Goal: Task Accomplishment & Management: Manage account settings

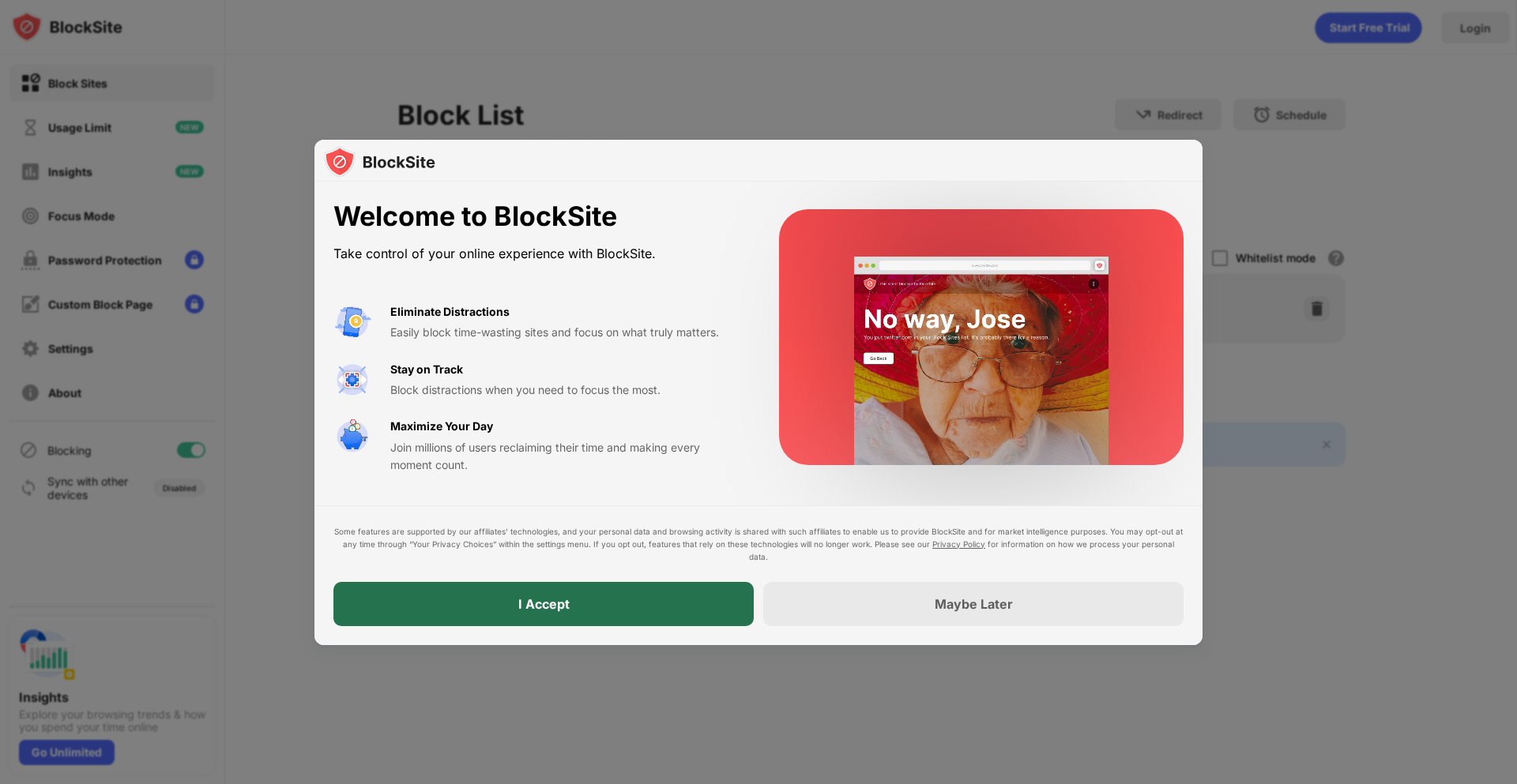
click at [538, 606] on div "I Accept" at bounding box center [544, 604] width 51 height 16
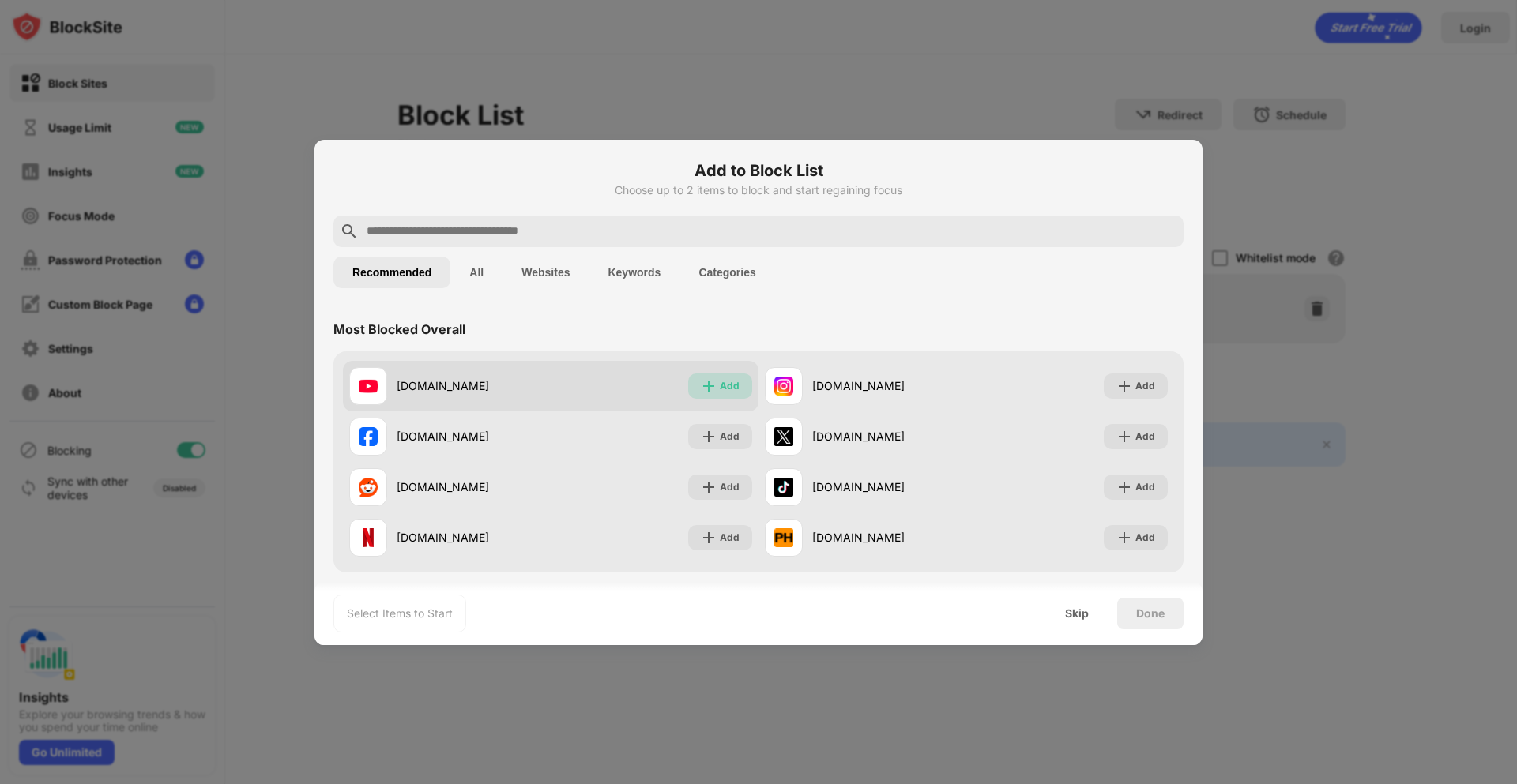
click at [704, 381] on img at bounding box center [709, 386] width 16 height 16
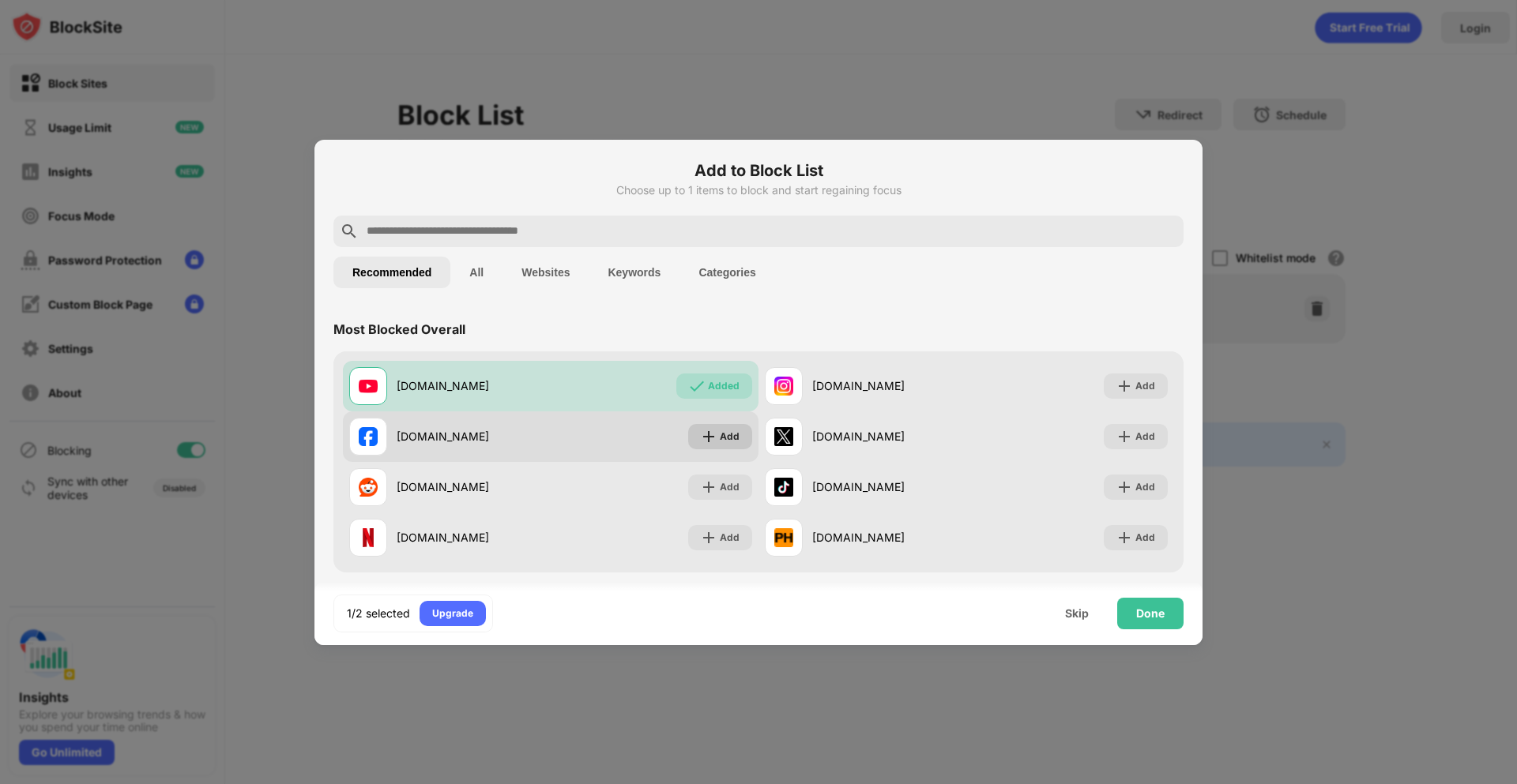
click at [723, 435] on div "Add" at bounding box center [729, 436] width 20 height 16
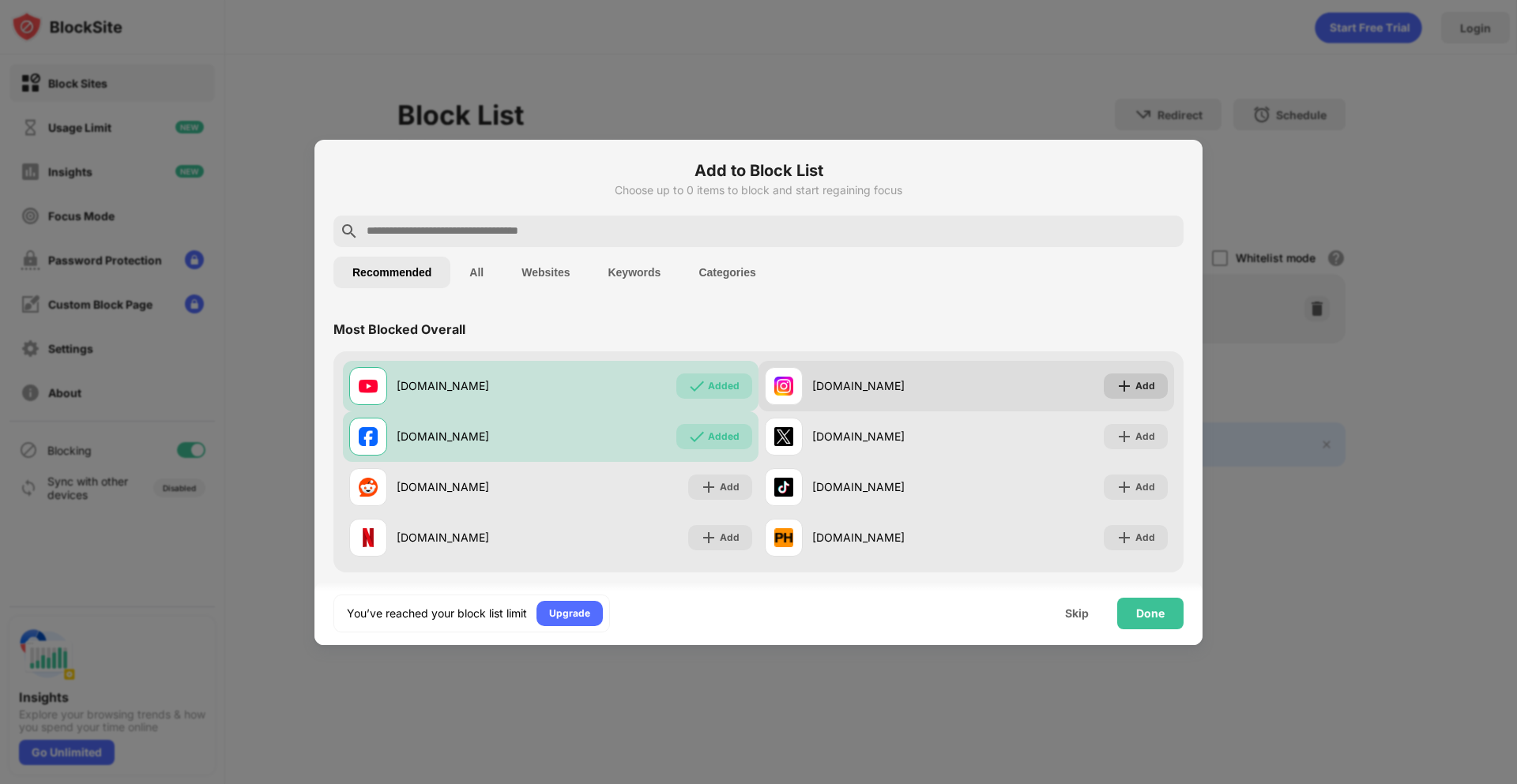
click at [1136, 389] on div "Add" at bounding box center [1145, 386] width 20 height 16
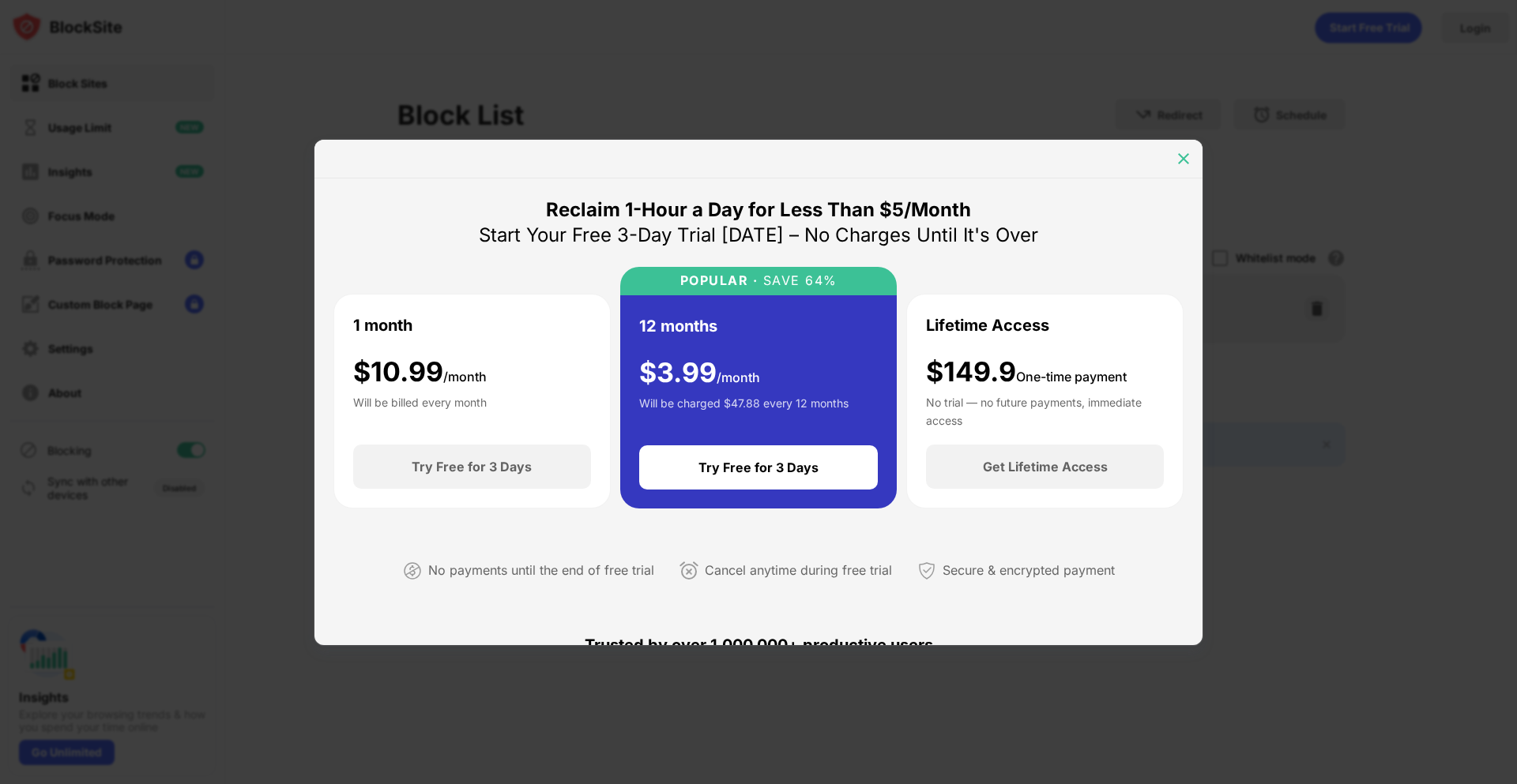
click at [1183, 160] on img at bounding box center [1184, 159] width 16 height 16
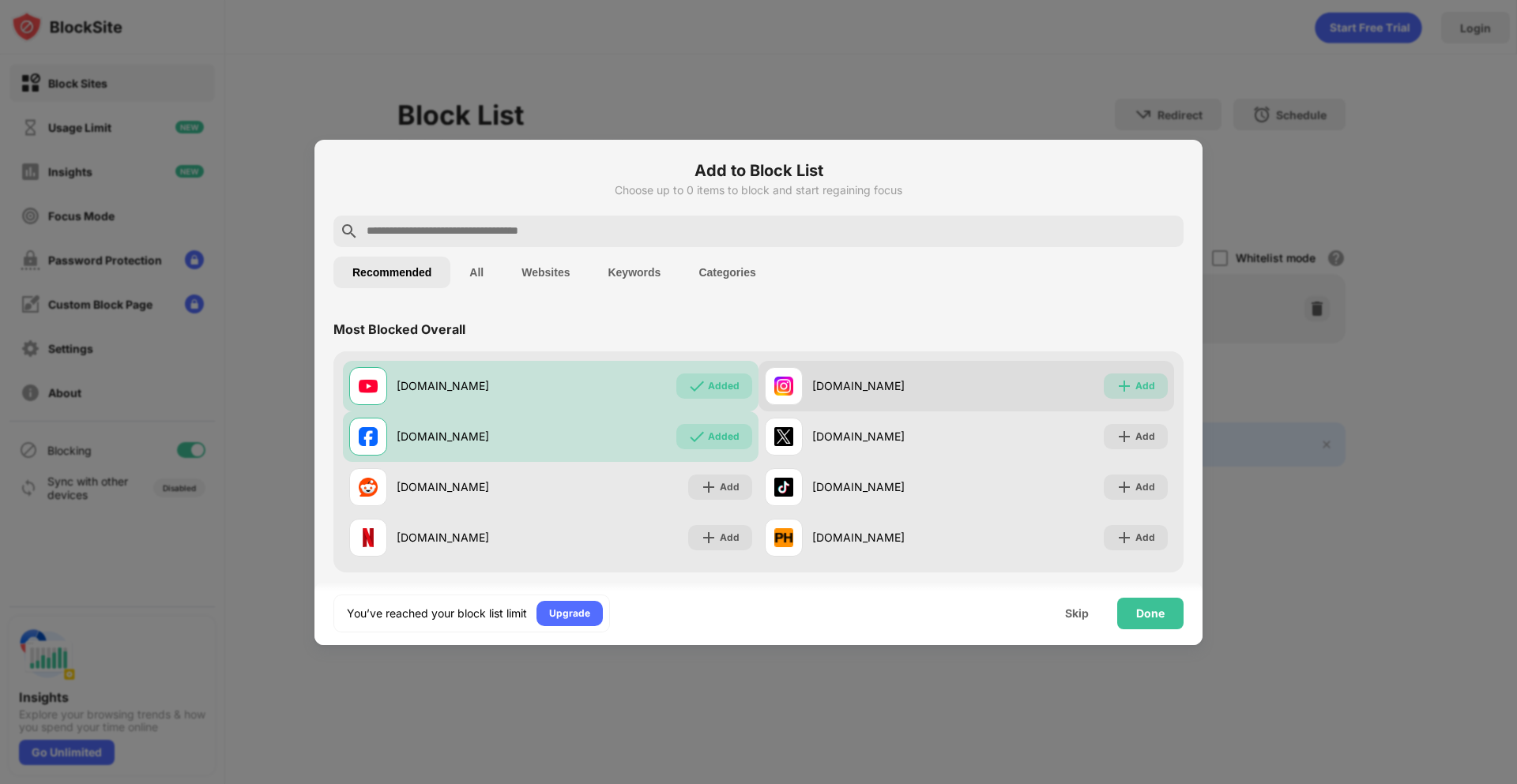
click at [1122, 392] on div "Add" at bounding box center [1136, 386] width 64 height 26
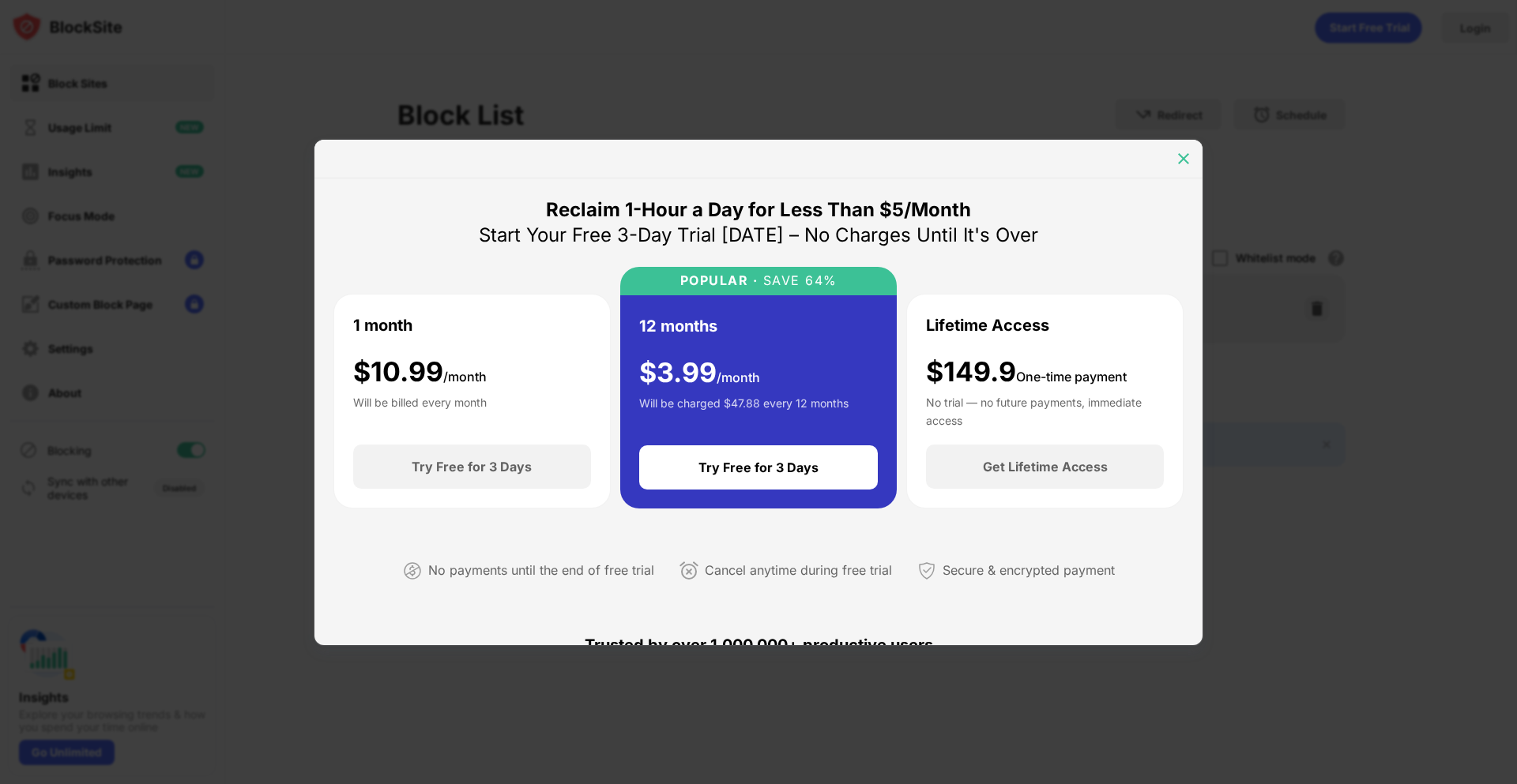
click at [1176, 157] on img at bounding box center [1184, 159] width 16 height 16
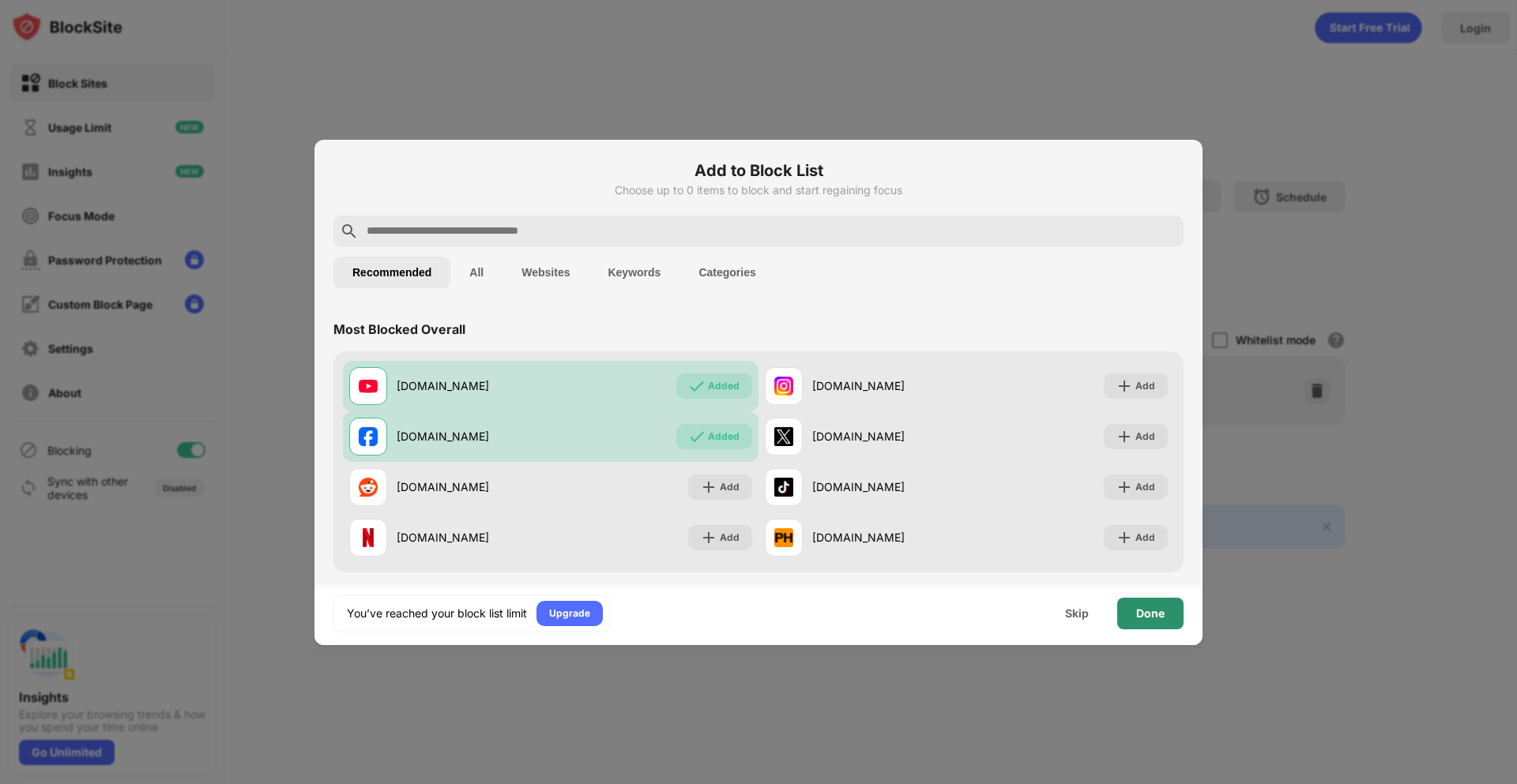
click at [1163, 620] on div "Done" at bounding box center [1150, 614] width 66 height 32
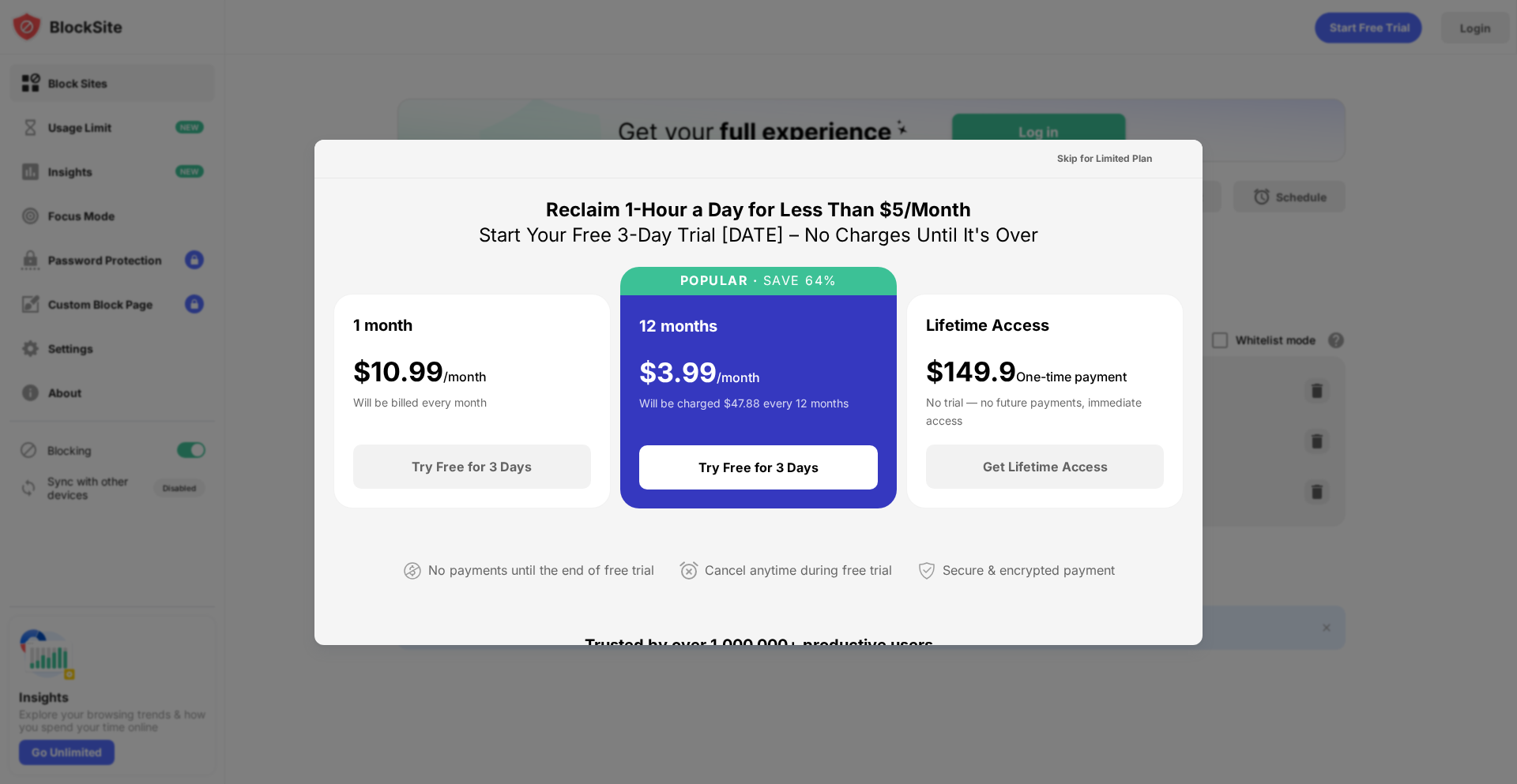
click at [1395, 173] on div at bounding box center [758, 392] width 1517 height 784
click at [1107, 161] on div "Skip for Limited Plan" at bounding box center [1104, 159] width 95 height 16
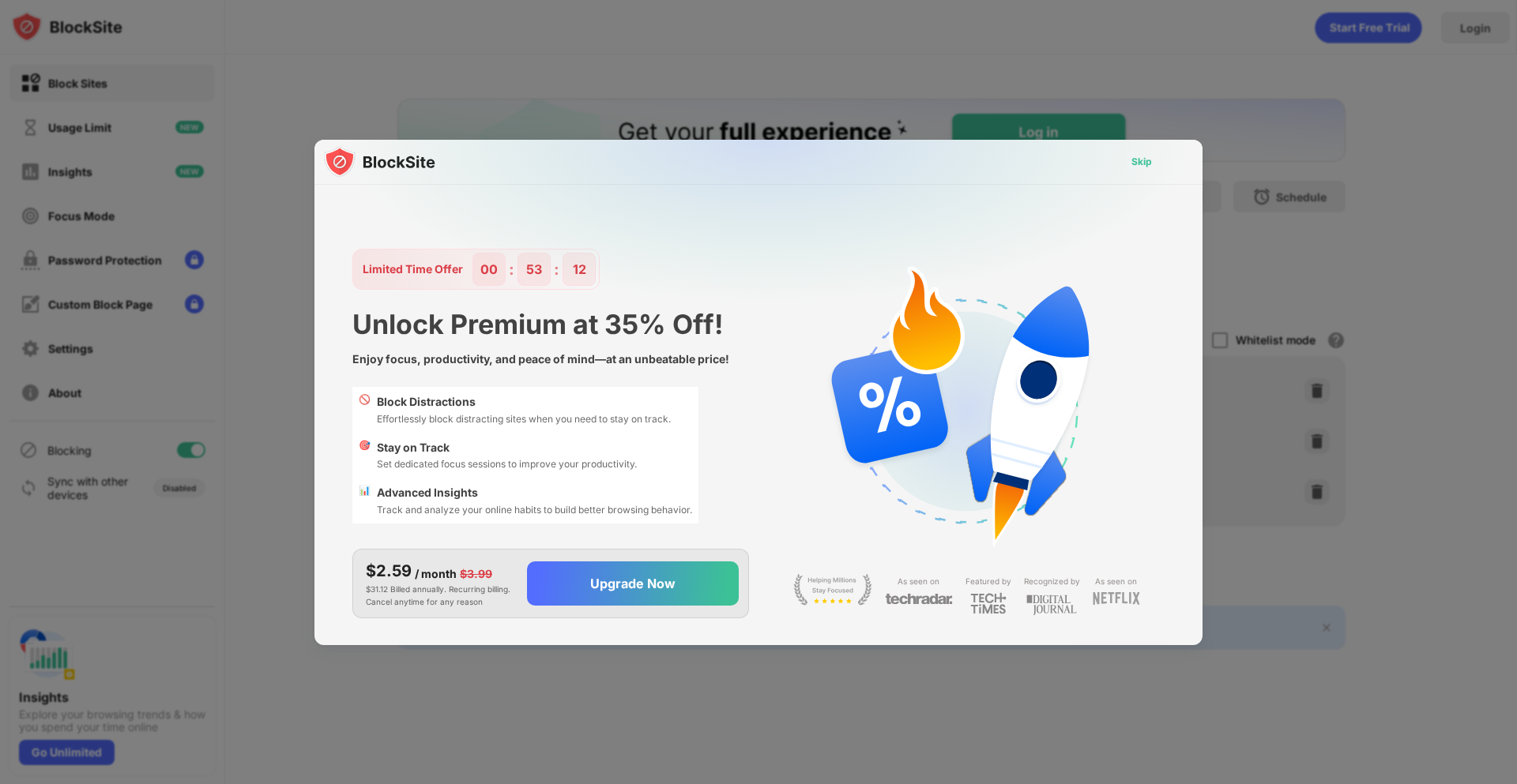
click at [1140, 161] on div "Skip" at bounding box center [1142, 162] width 21 height 16
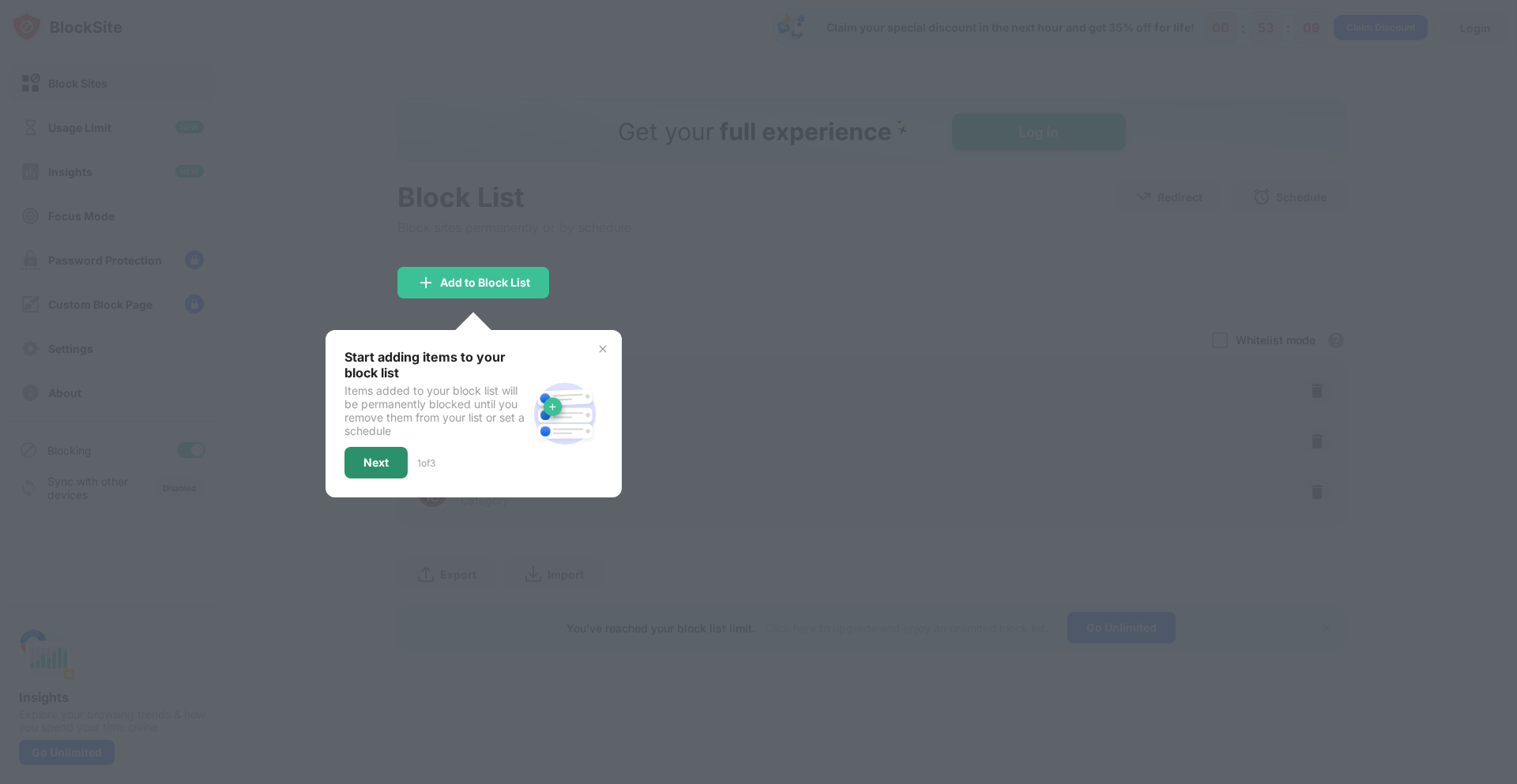
click at [385, 456] on div "Next" at bounding box center [376, 463] width 26 height 13
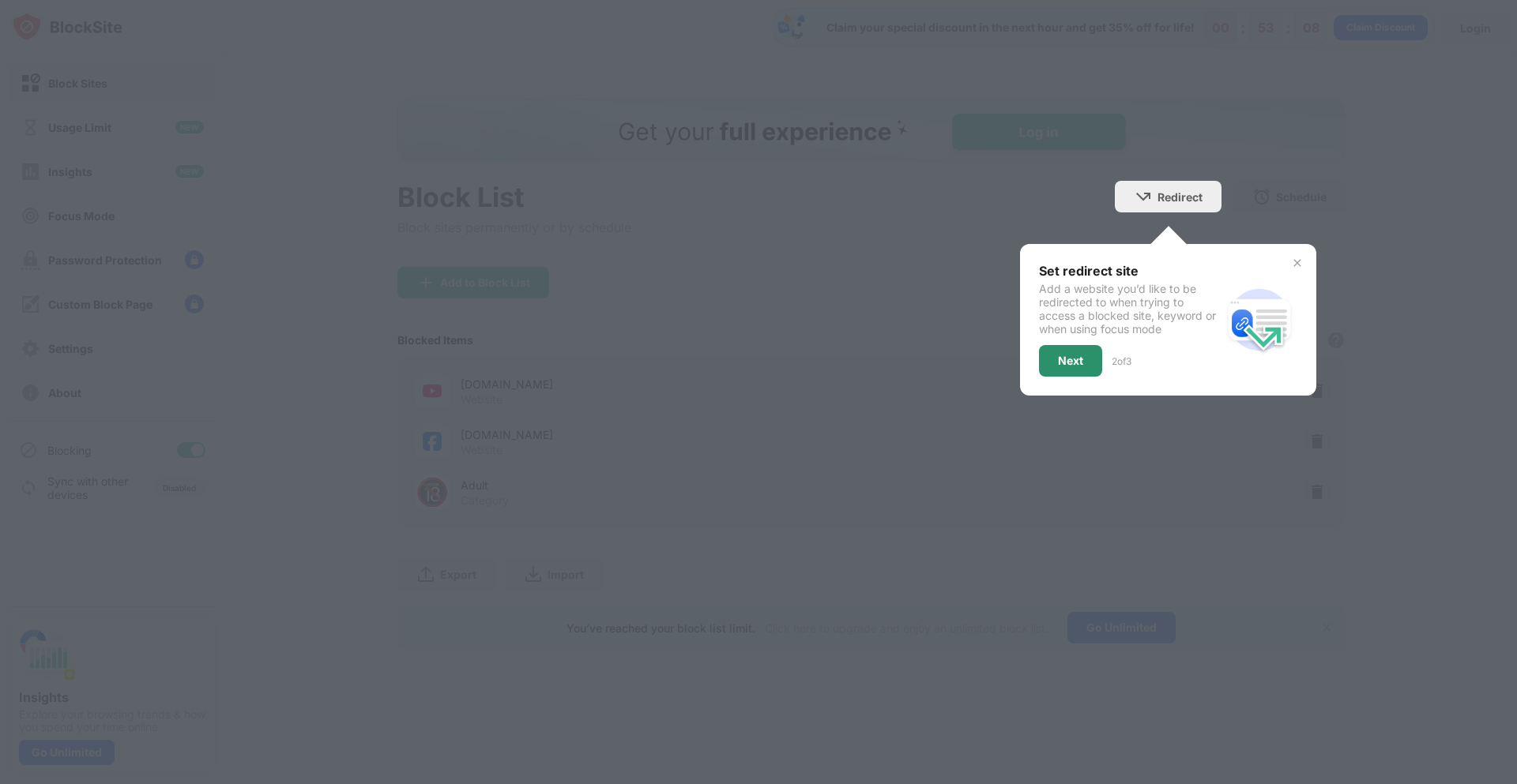
click at [1064, 359] on div "Next" at bounding box center [1071, 361] width 26 height 13
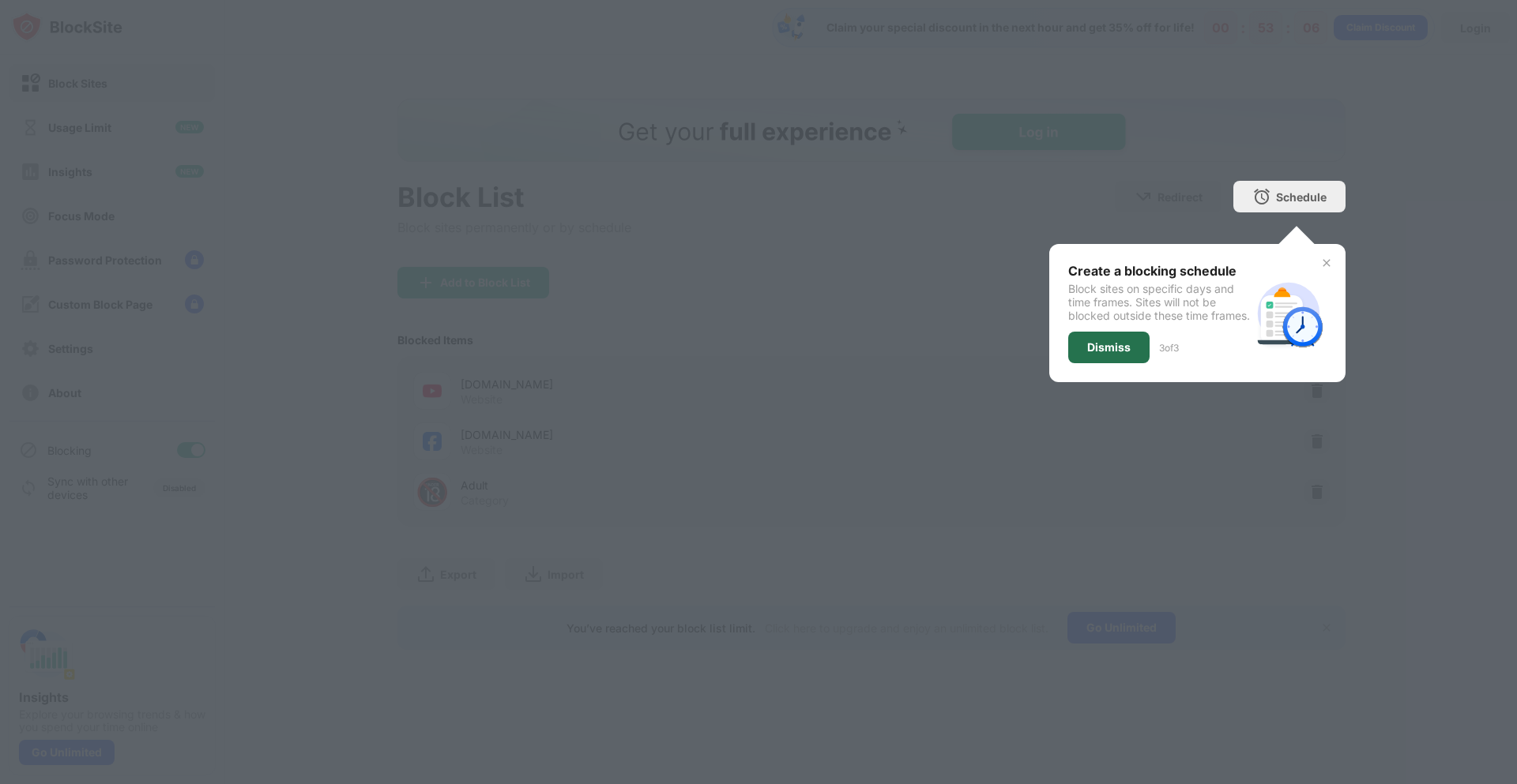
click at [1133, 363] on div "Dismiss" at bounding box center [1109, 348] width 82 height 32
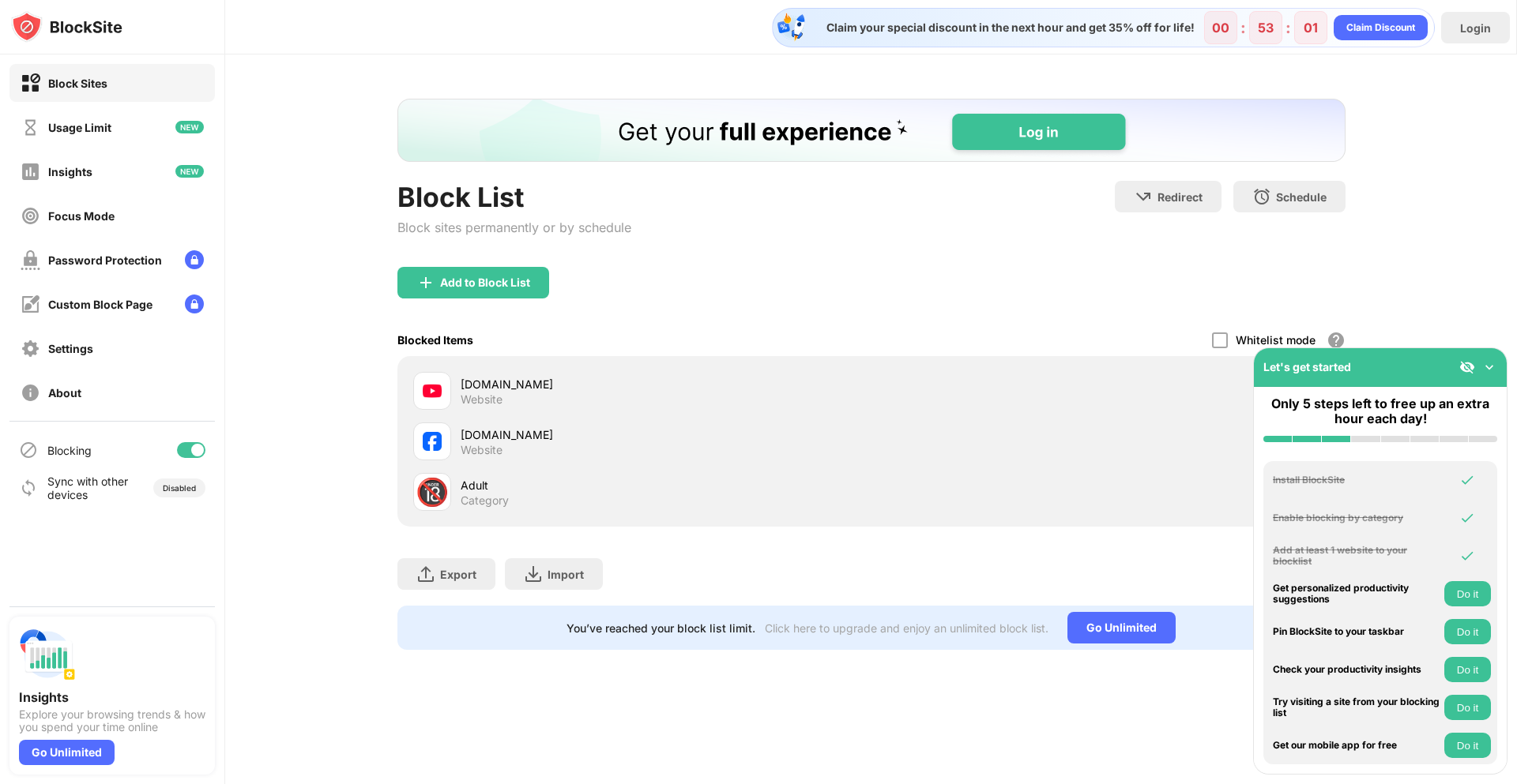
click at [1486, 368] on img at bounding box center [1490, 368] width 16 height 16
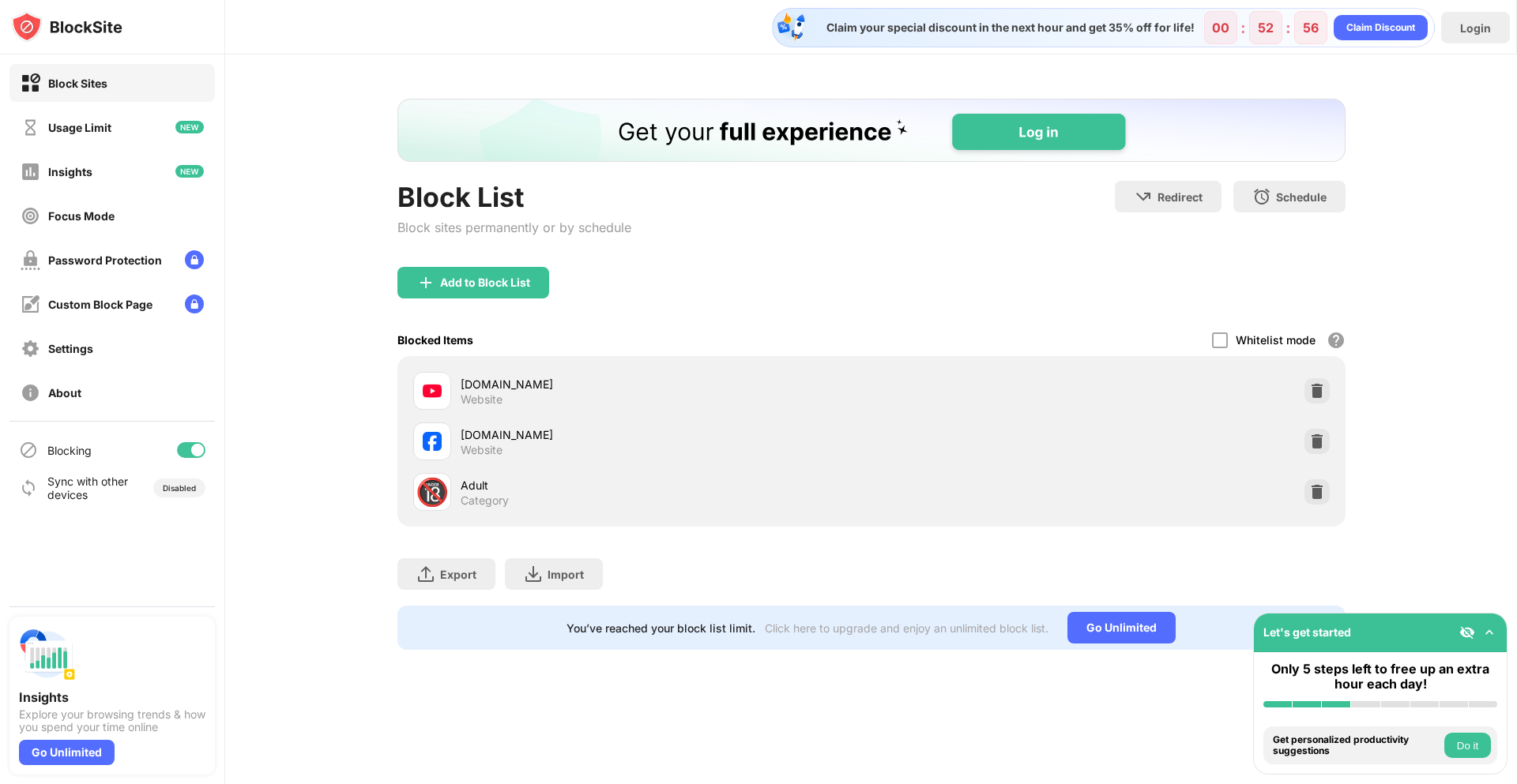
click at [1462, 743] on button "Do it" at bounding box center [1467, 746] width 46 height 26
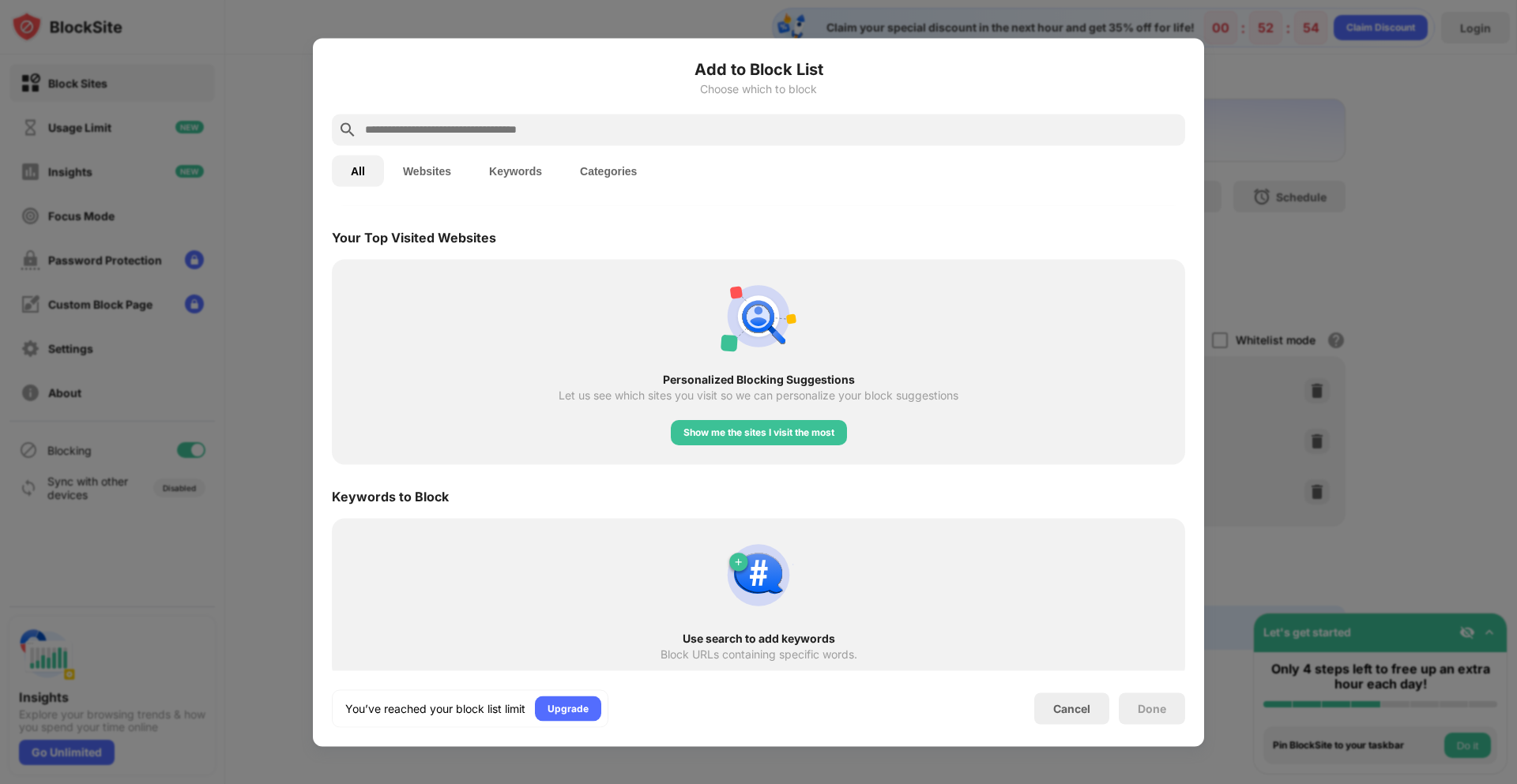
scroll to position [549, 0]
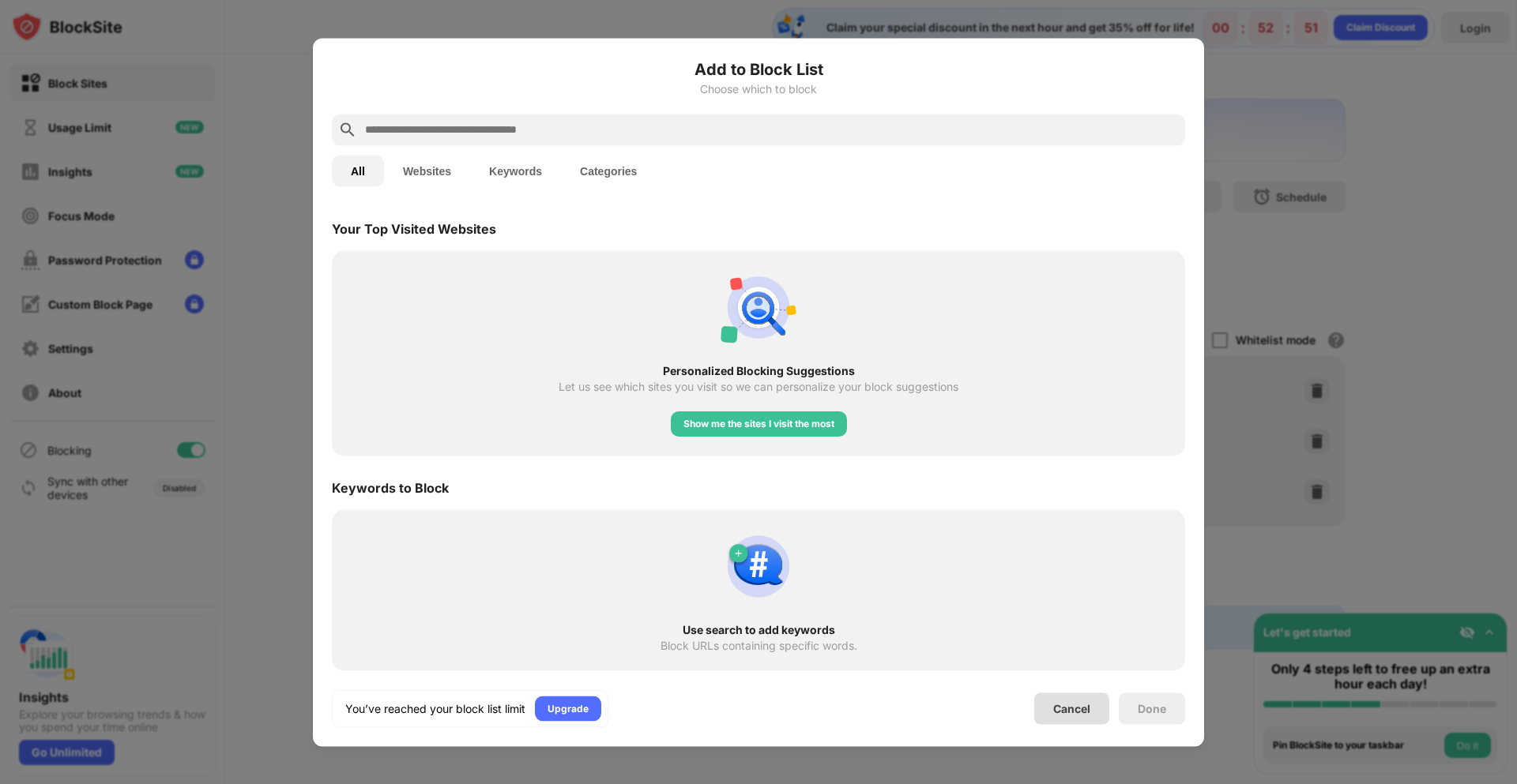
click at [1065, 704] on div "Cancel" at bounding box center [1072, 708] width 37 height 14
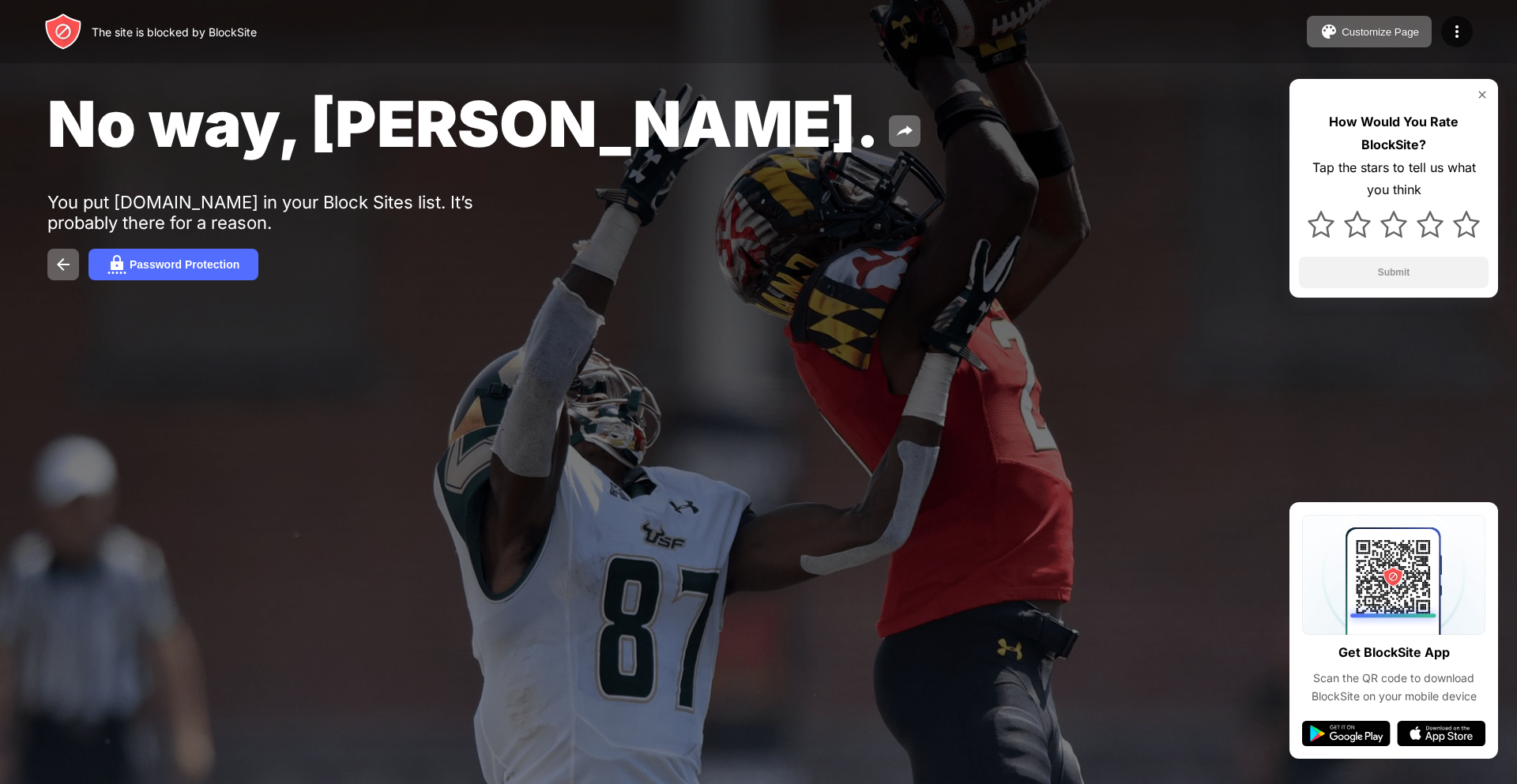
click at [1480, 93] on img at bounding box center [1483, 95] width 13 height 13
